Goal: Information Seeking & Learning: Learn about a topic

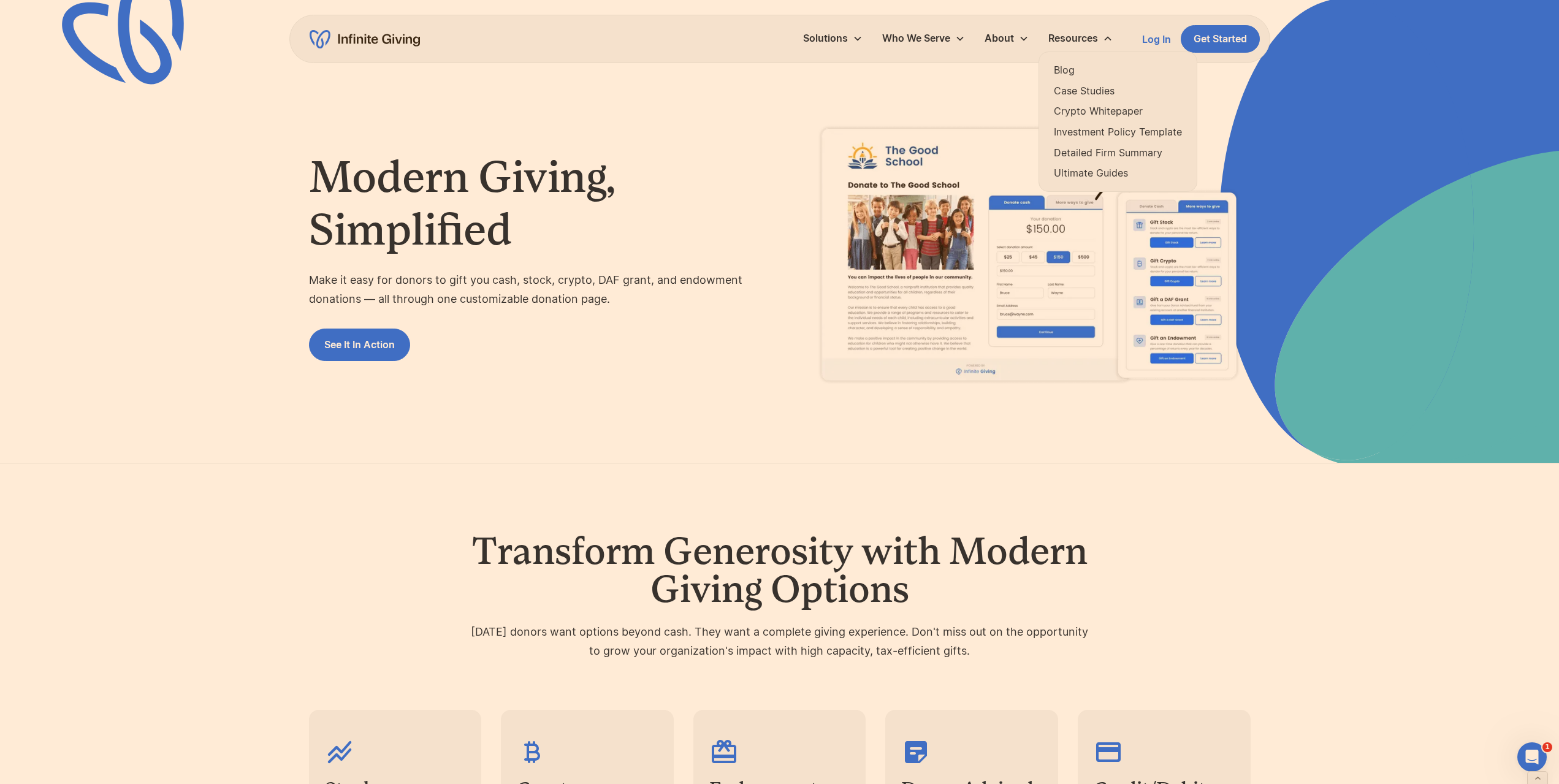
click at [1089, 169] on link "Ultimate Guides" at bounding box center [1117, 173] width 128 height 16
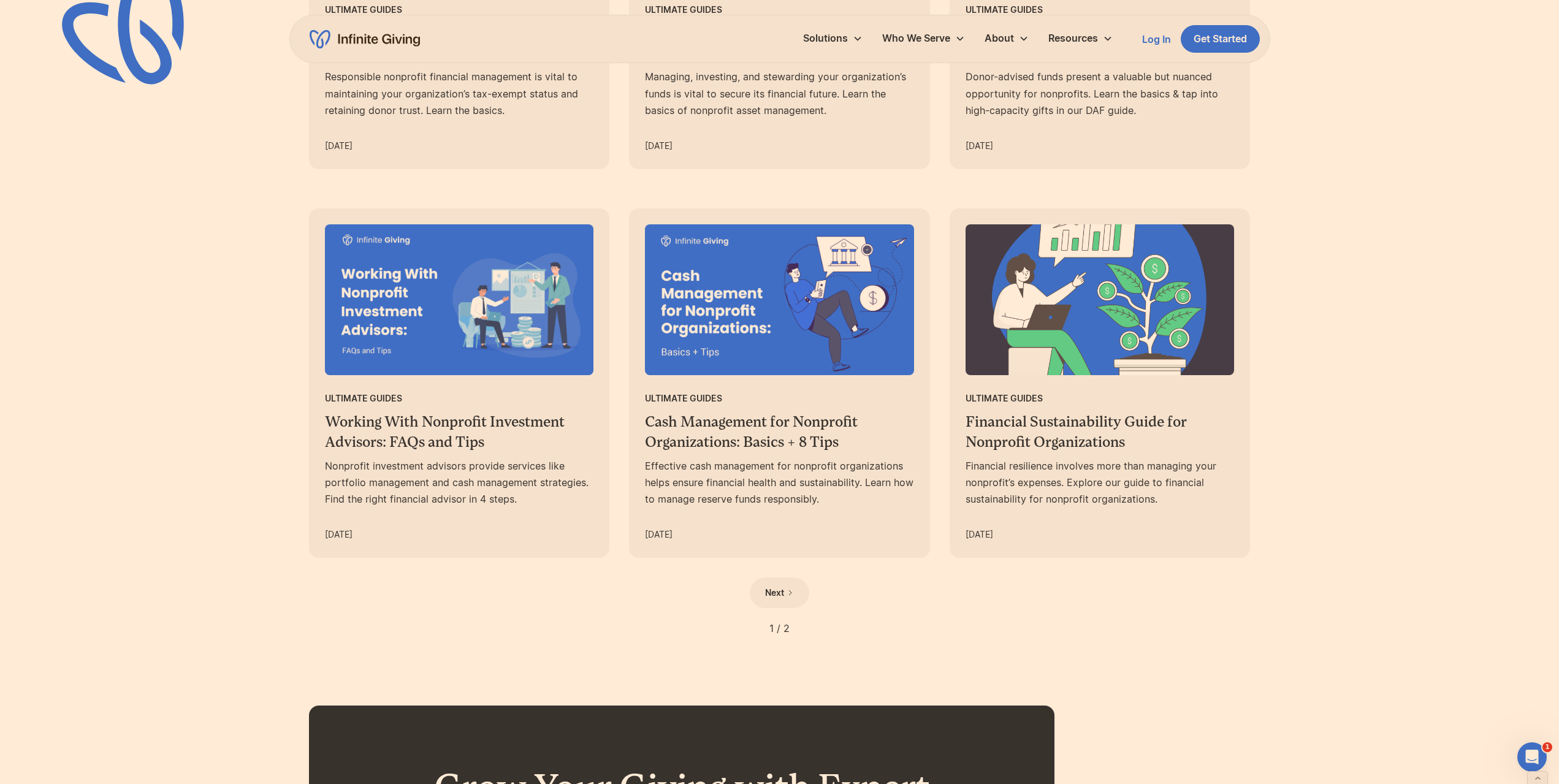
scroll to position [919, 0]
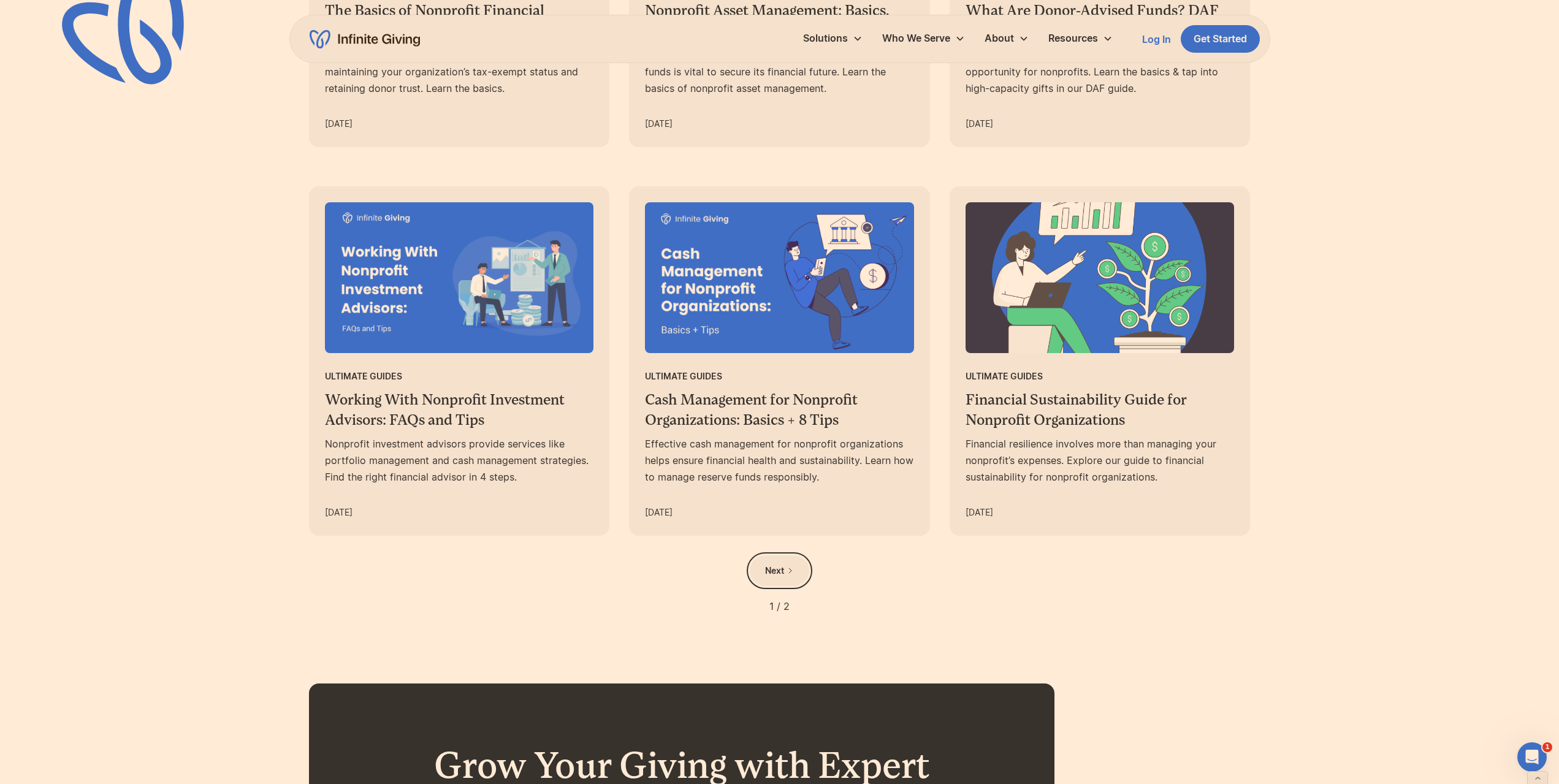
click at [791, 576] on link "Next" at bounding box center [779, 570] width 60 height 31
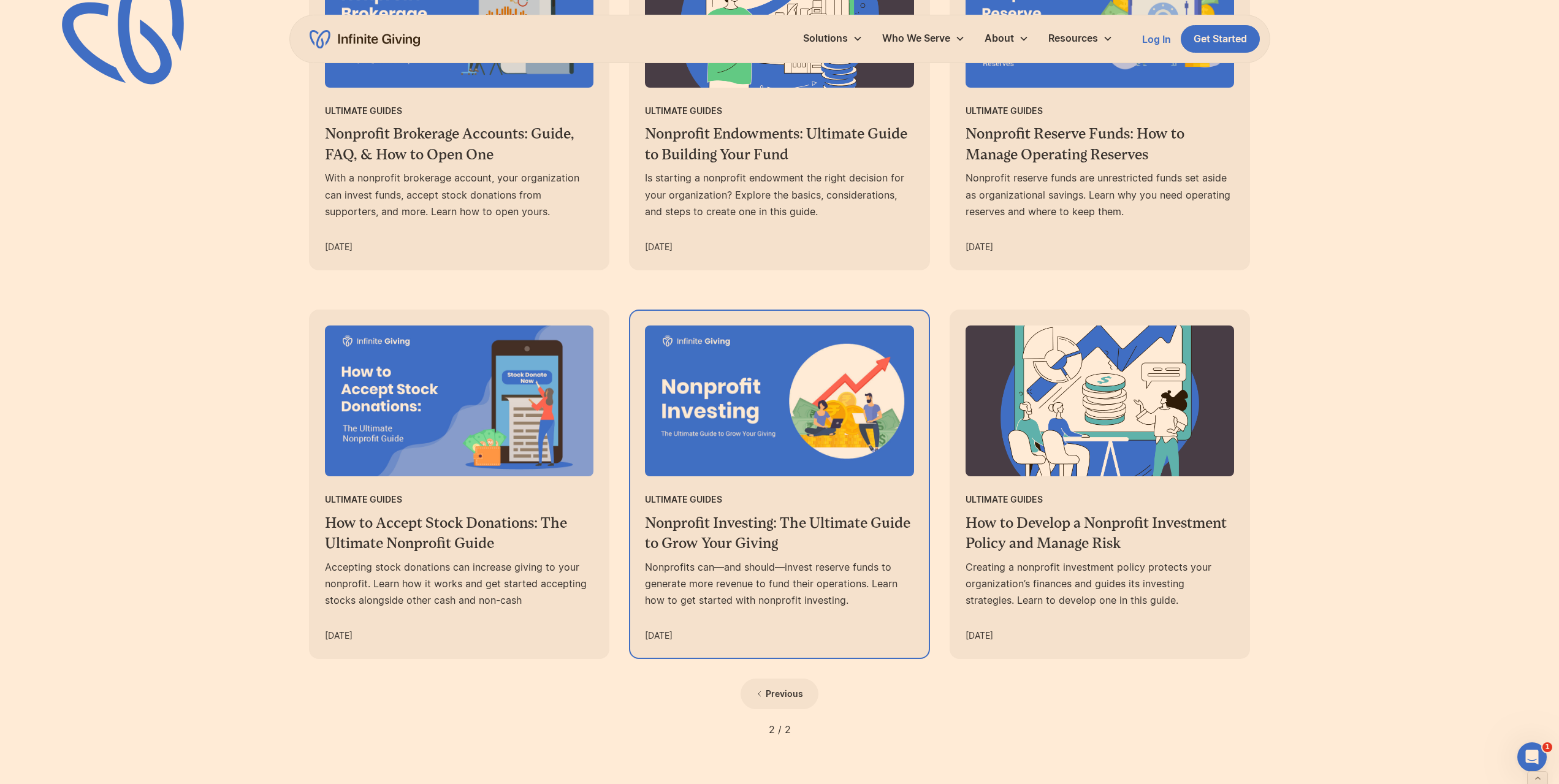
scroll to position [796, 0]
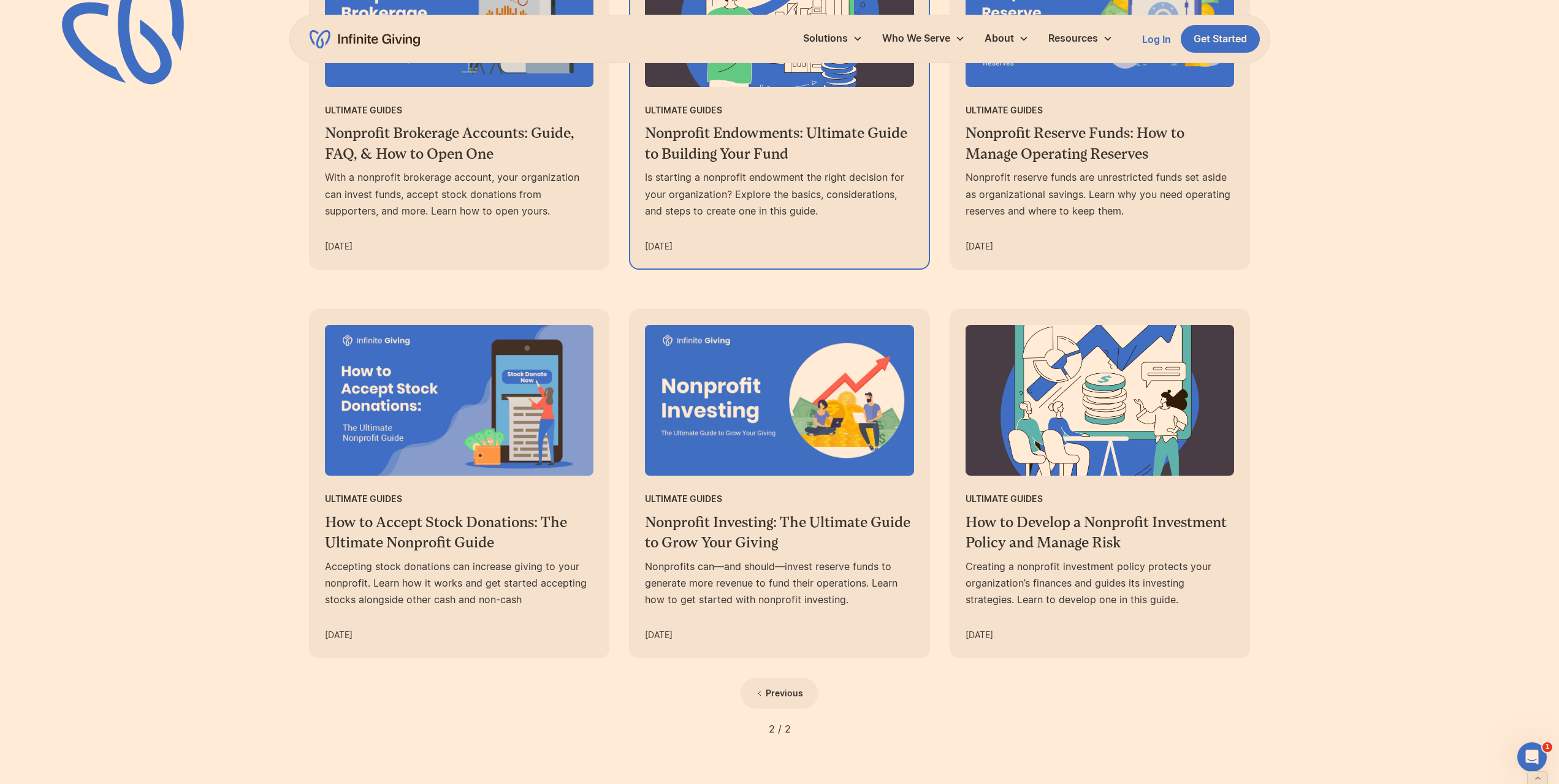
click at [804, 208] on div "Is starting a nonprofit endowment the right decision for your organization? Exp…" at bounding box center [780, 194] width 269 height 50
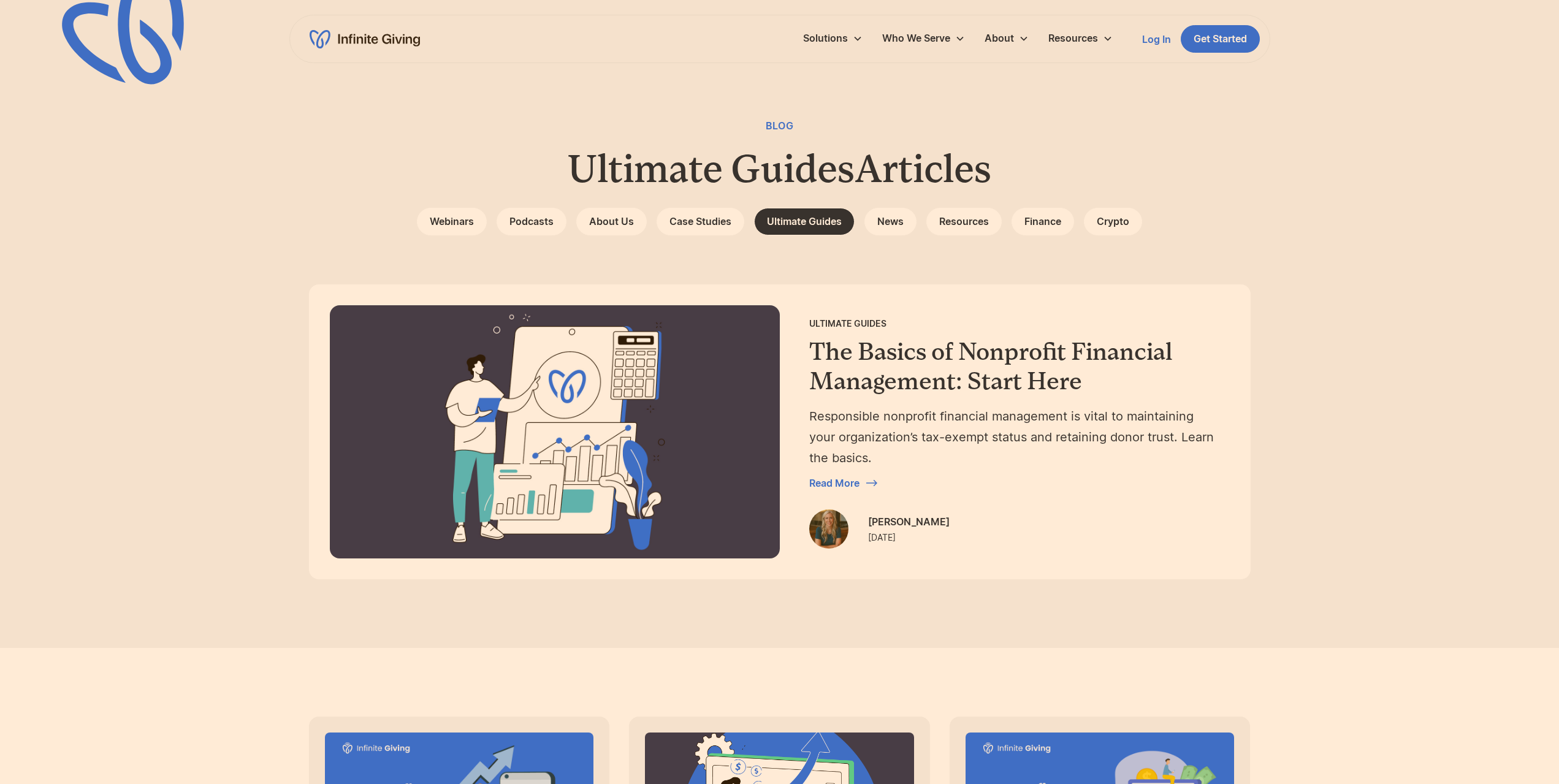
click at [1246, 212] on div "Webinars Podcasts About Us Case Studies Ultimate Guides News Resources Finance …" at bounding box center [780, 222] width 941 height 28
